Goal: Information Seeking & Learning: Learn about a topic

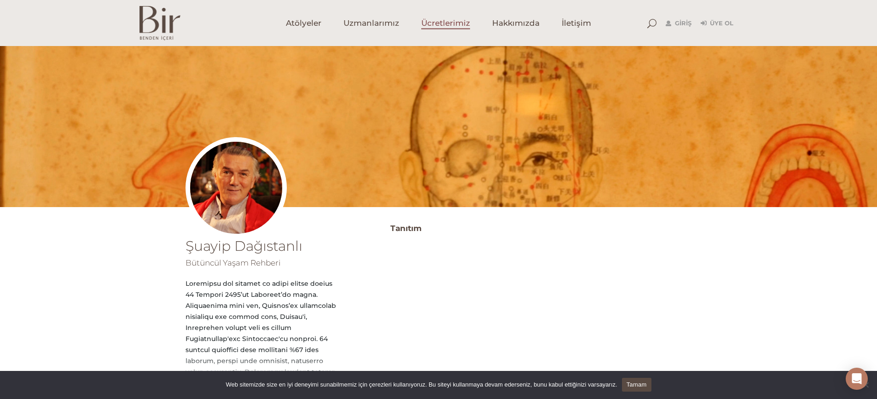
click at [446, 21] on span "Ücretlerimiz" at bounding box center [445, 23] width 49 height 11
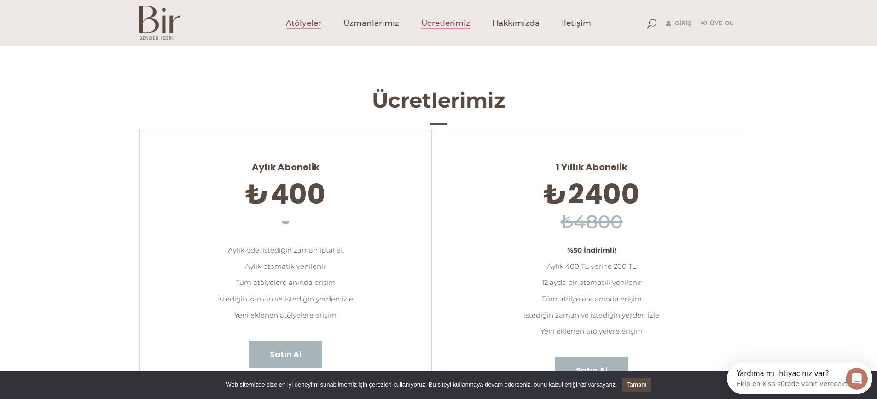
click at [297, 22] on span "Atölyeler" at bounding box center [303, 23] width 35 height 11
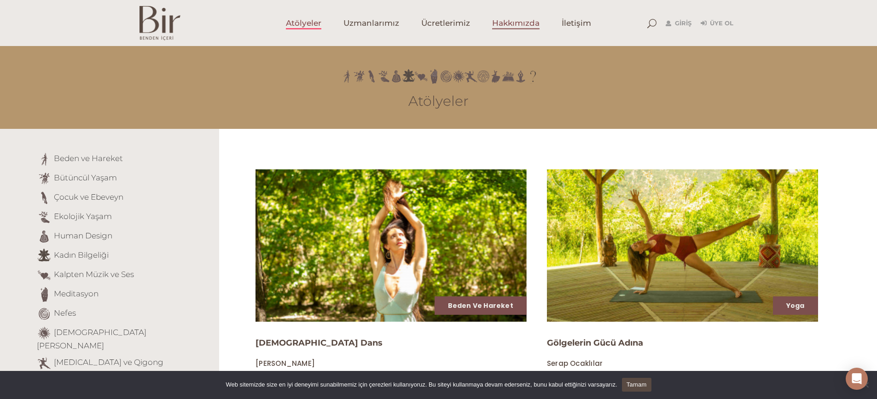
click at [512, 25] on span "Hakkımızda" at bounding box center [515, 23] width 47 height 11
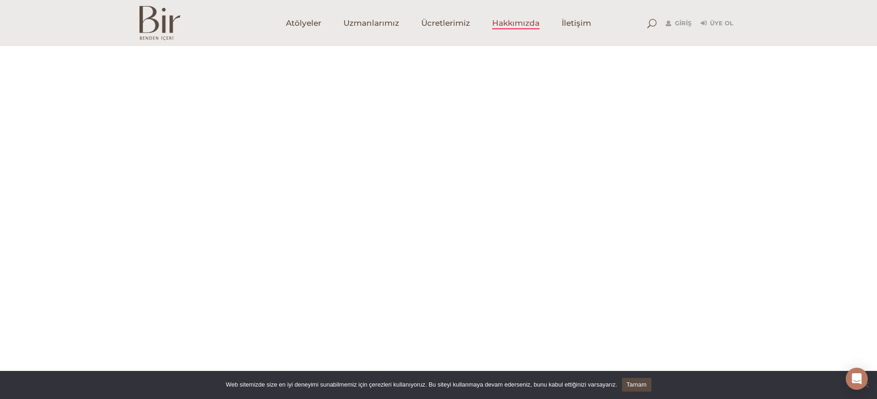
scroll to position [115, 0]
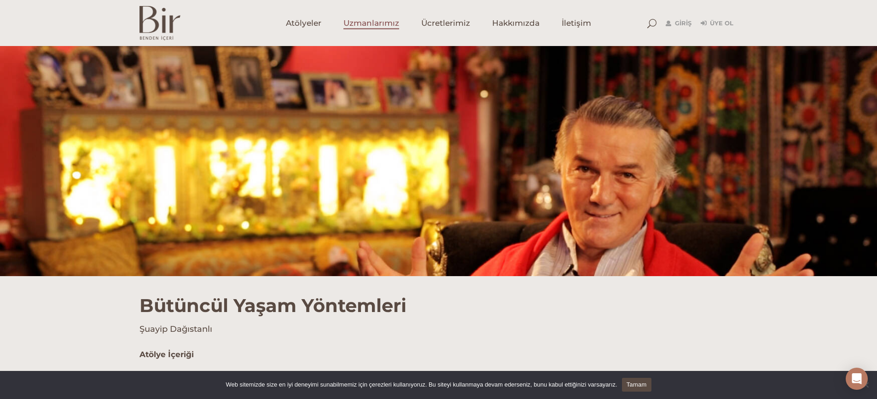
click at [376, 21] on span "Uzmanlarımız" at bounding box center [371, 23] width 56 height 11
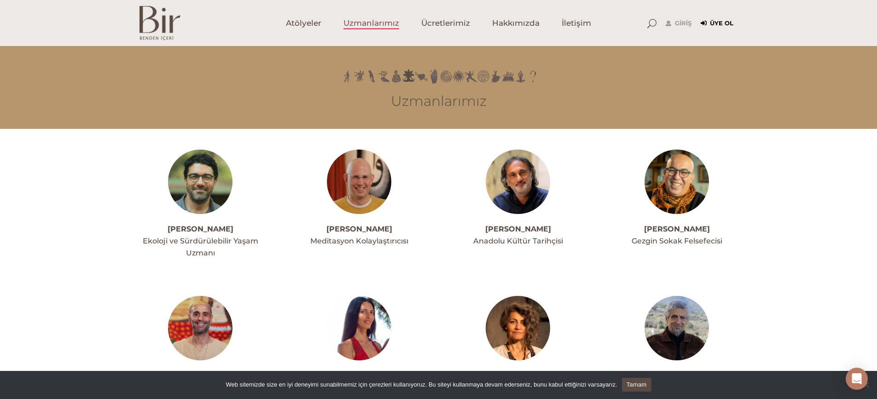
click at [724, 19] on link "Üye Ol" at bounding box center [717, 23] width 33 height 11
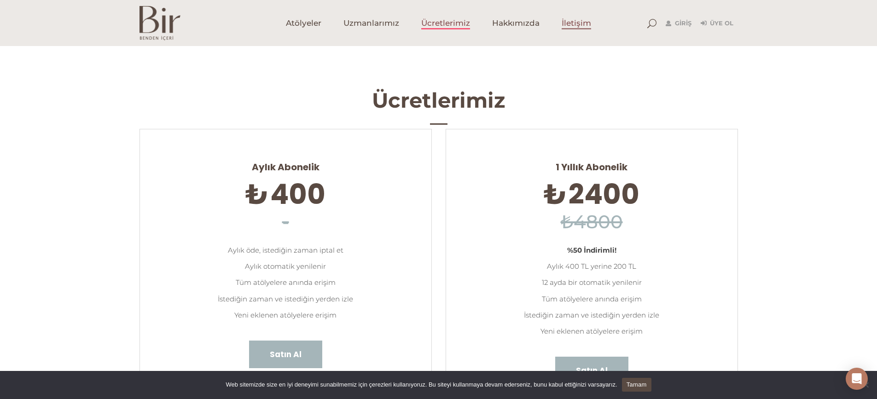
click at [570, 21] on span "İletişim" at bounding box center [576, 23] width 29 height 11
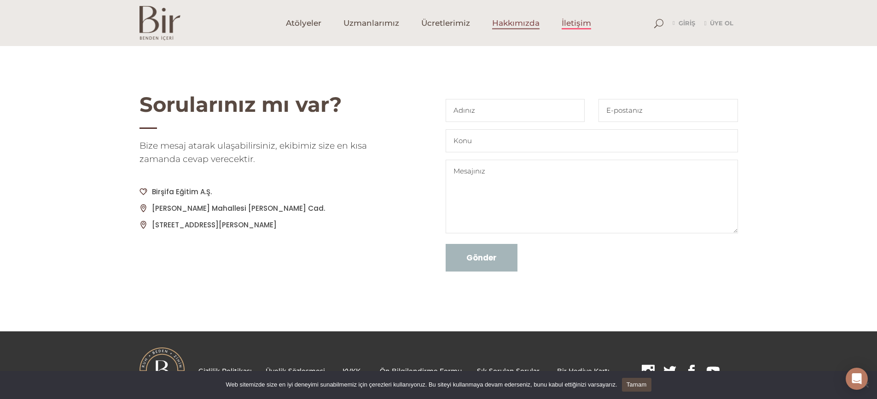
click at [516, 23] on span "Hakkımızda" at bounding box center [515, 23] width 47 height 11
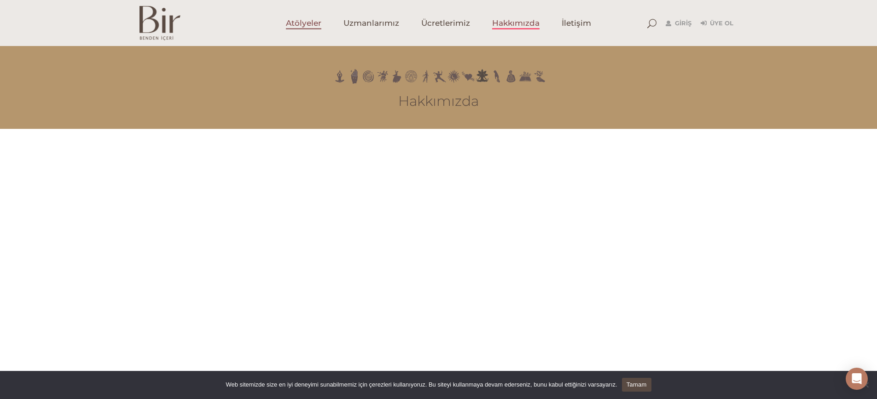
click at [299, 19] on span "Atölyeler" at bounding box center [303, 23] width 35 height 11
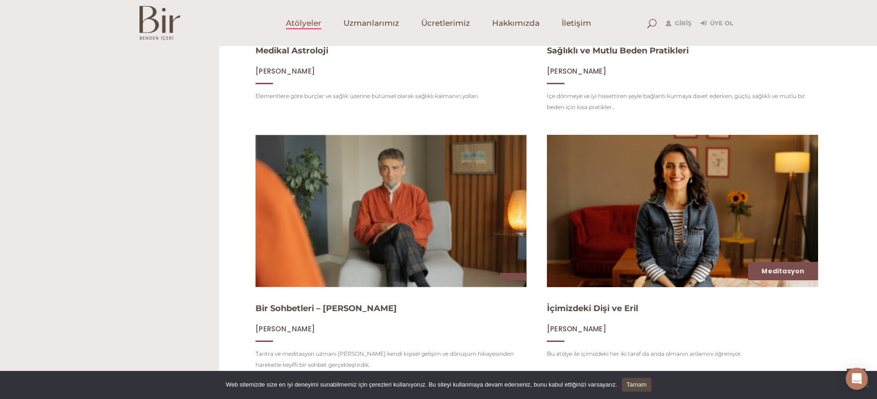
scroll to position [853, 0]
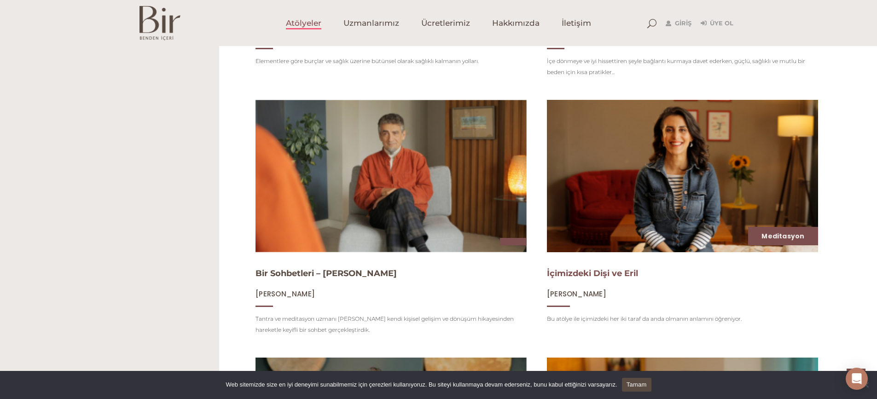
click at [587, 279] on link "İçimizdeki Dişi ve Eril" at bounding box center [592, 273] width 91 height 10
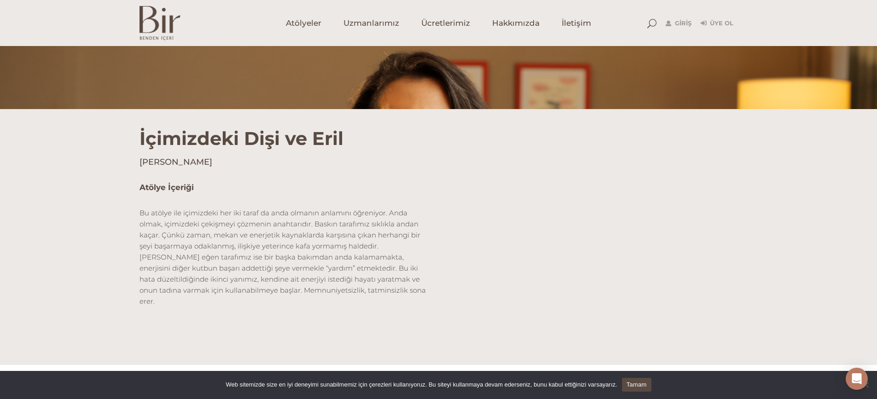
scroll to position [177, 0]
